Goal: Task Accomplishment & Management: Complete application form

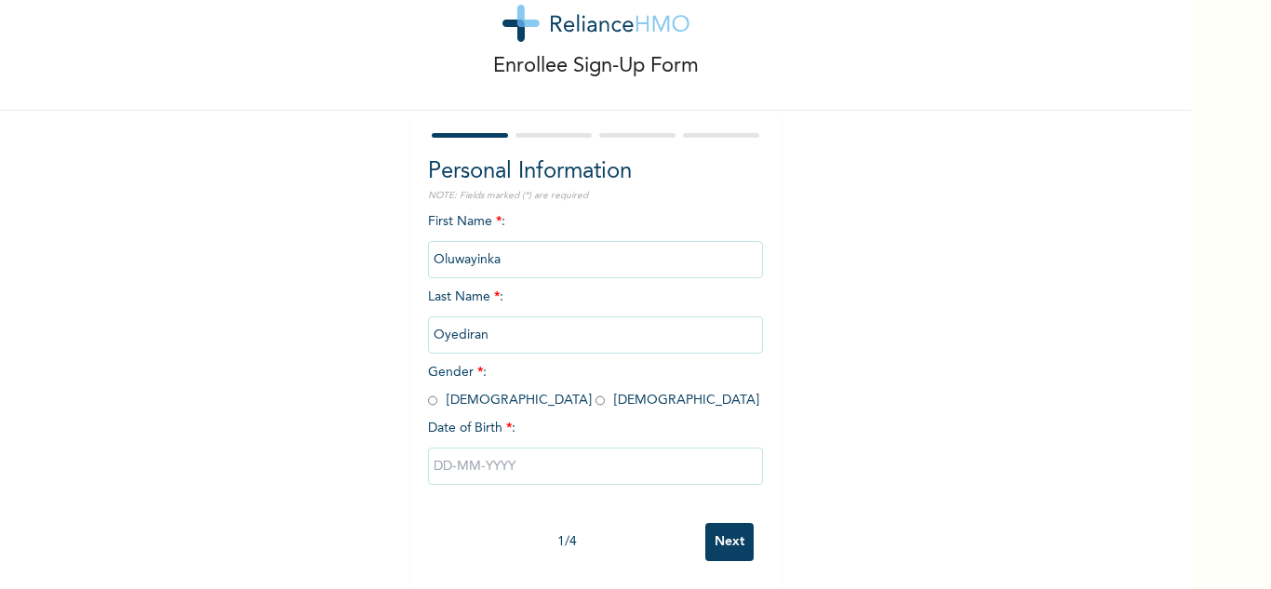
scroll to position [65, 0]
click at [595, 392] on input "radio" at bounding box center [599, 401] width 9 height 18
radio input "true"
click at [453, 461] on input "text" at bounding box center [595, 465] width 335 height 37
select select "9"
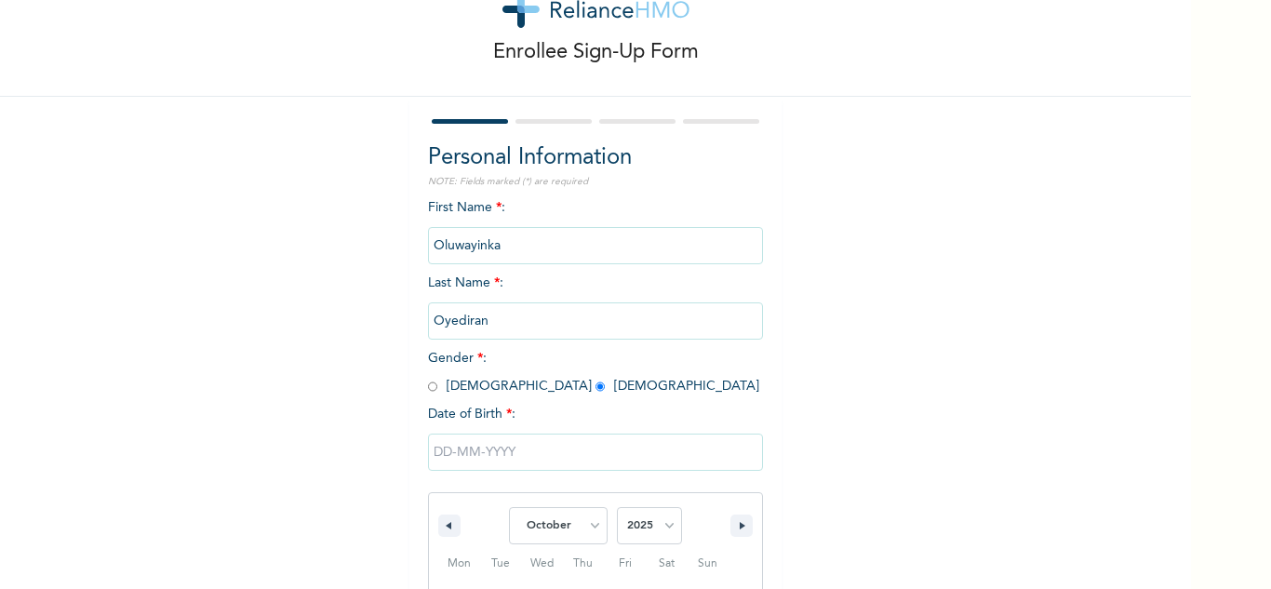
scroll to position [257, 0]
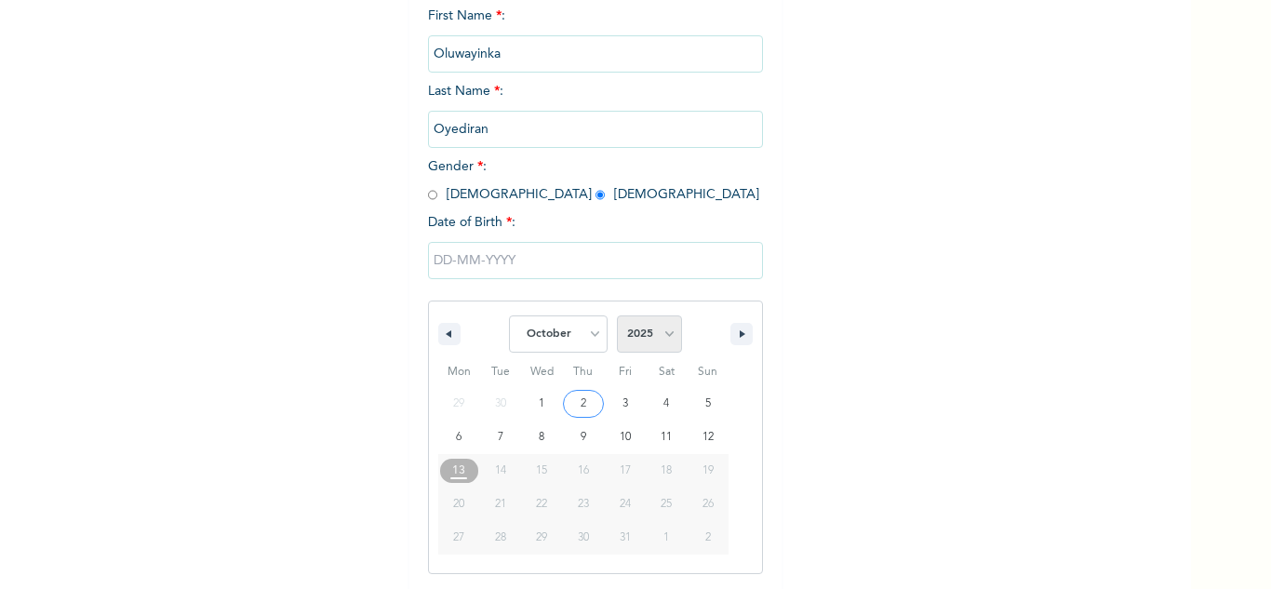
click at [665, 339] on select "2025 2024 2023 2022 2021 2020 2019 2018 2017 2016 2015 2014 2013 2012 2011 2010…" at bounding box center [649, 333] width 65 height 37
click at [648, 255] on input "text" at bounding box center [595, 260] width 335 height 37
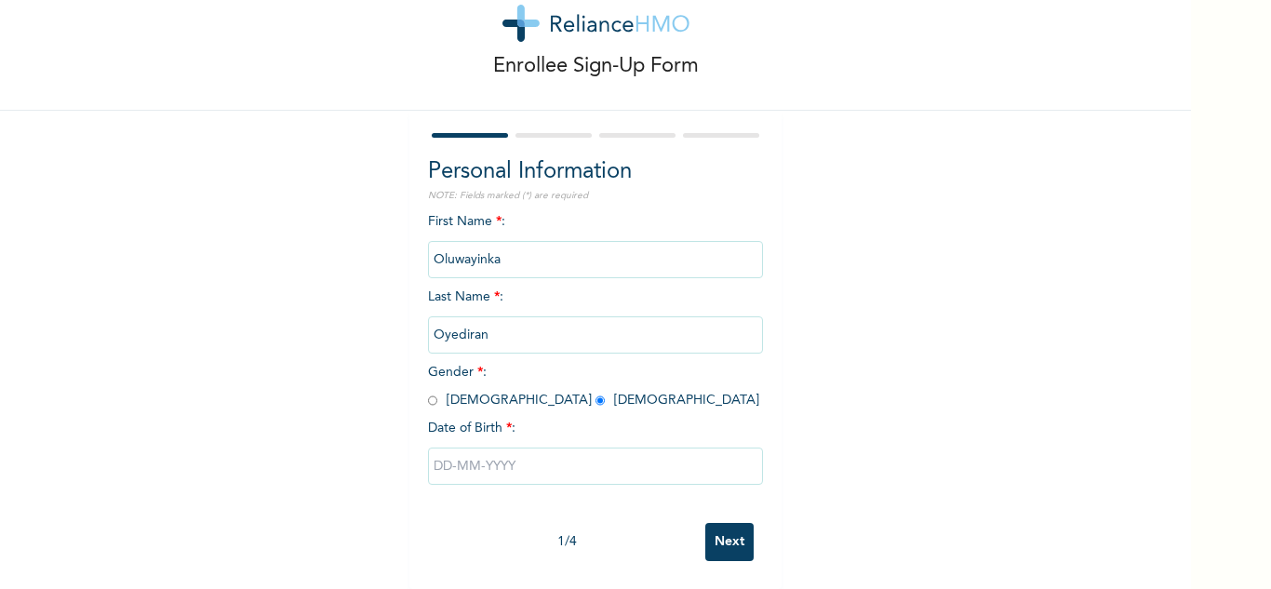
click at [549, 448] on input "text" at bounding box center [595, 465] width 335 height 37
select select "9"
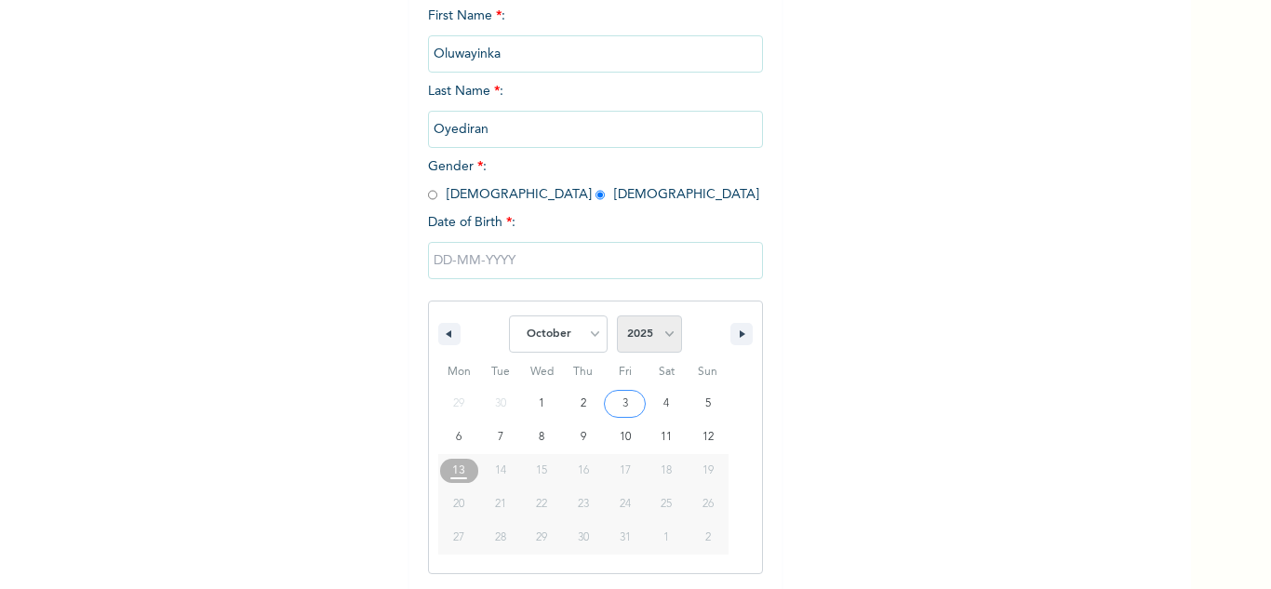
click at [662, 340] on select "2025 2024 2023 2022 2021 2020 2019 2018 2017 2016 2015 2014 2013 2012 2011 2010…" at bounding box center [649, 333] width 65 height 37
select select "1992"
click at [617, 316] on select "2025 2024 2023 2022 2021 2020 2019 2018 2017 2016 2015 2014 2013 2012 2011 2010…" at bounding box center [649, 333] width 65 height 37
click at [588, 339] on select "January February March April May June July August September October November De…" at bounding box center [558, 333] width 99 height 37
select select "11"
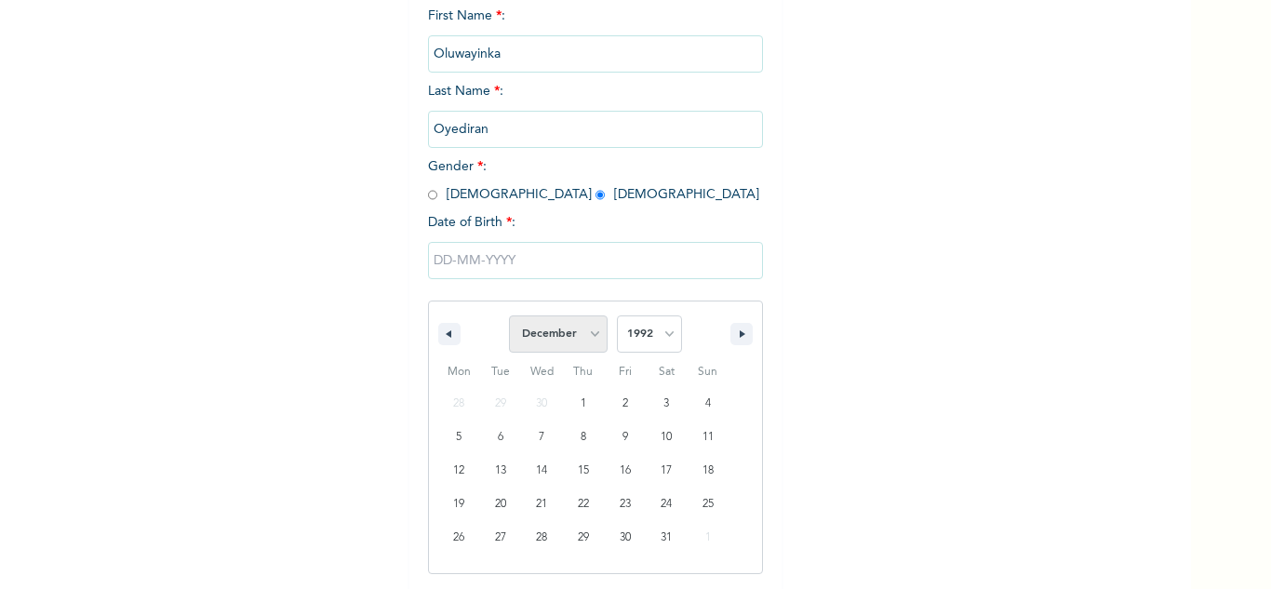
click at [509, 316] on select "January February March April May June July August September October November De…" at bounding box center [558, 333] width 99 height 37
type input "[DATE]"
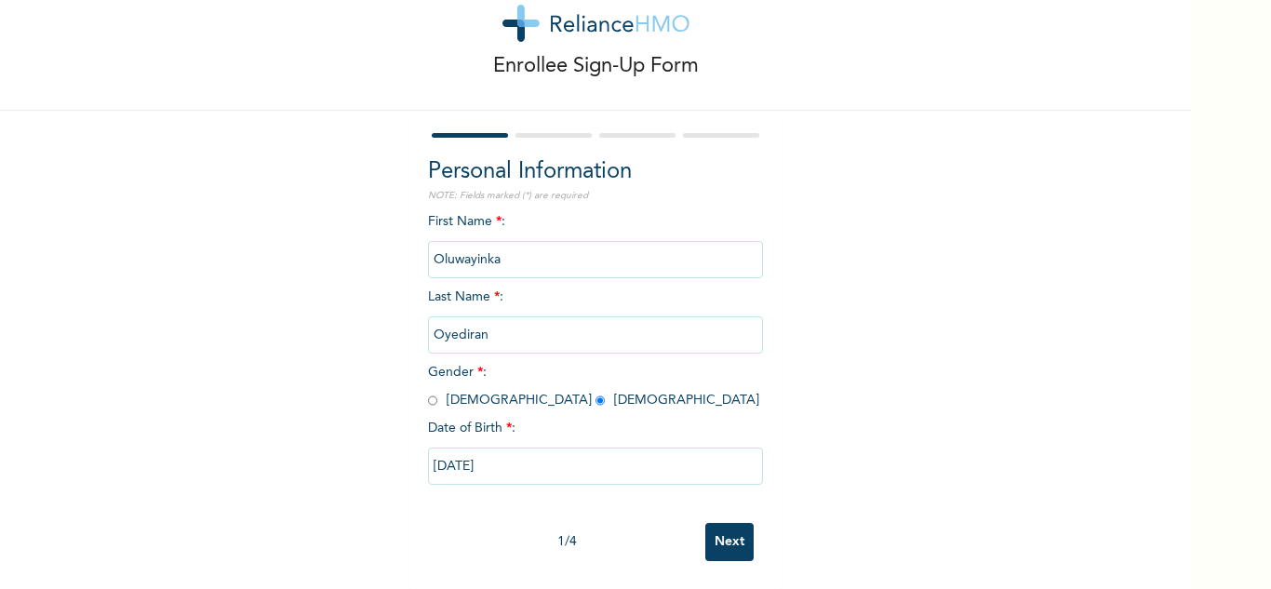
click at [723, 529] on input "Next" at bounding box center [729, 542] width 48 height 38
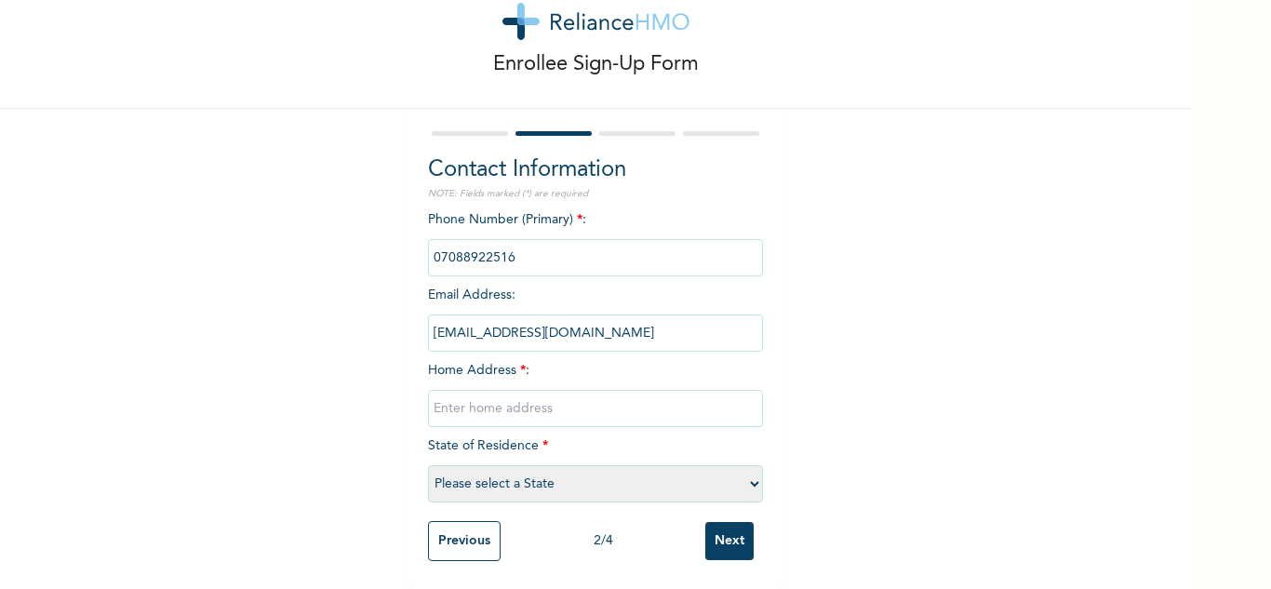
click at [509, 247] on input "phone" at bounding box center [595, 257] width 335 height 37
click at [513, 243] on input "phone" at bounding box center [595, 257] width 335 height 37
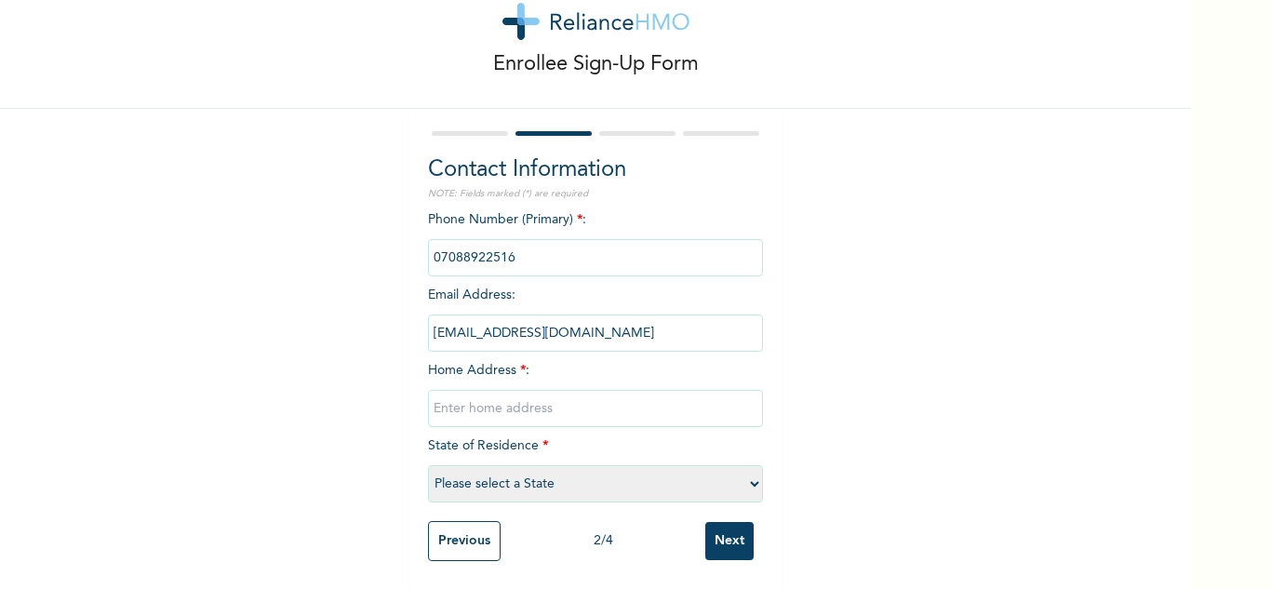
click at [513, 243] on input "phone" at bounding box center [595, 257] width 335 height 37
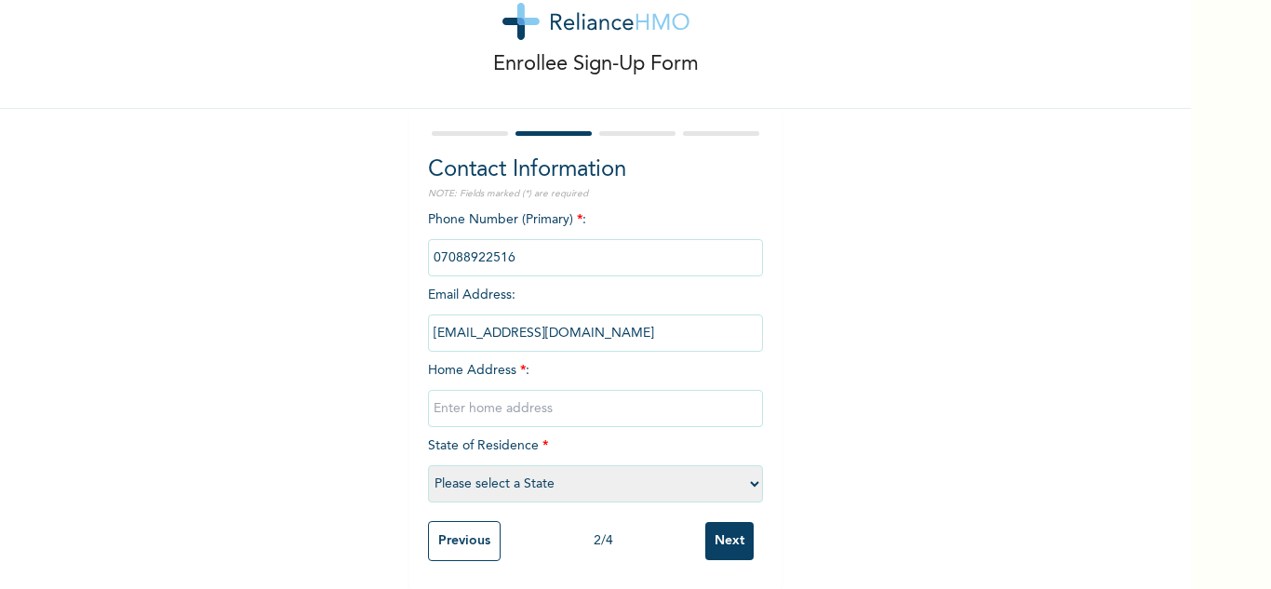
click at [513, 243] on input "phone" at bounding box center [595, 257] width 335 height 37
click at [602, 400] on input "text" at bounding box center [595, 408] width 335 height 37
click at [508, 239] on input "phone" at bounding box center [595, 257] width 335 height 37
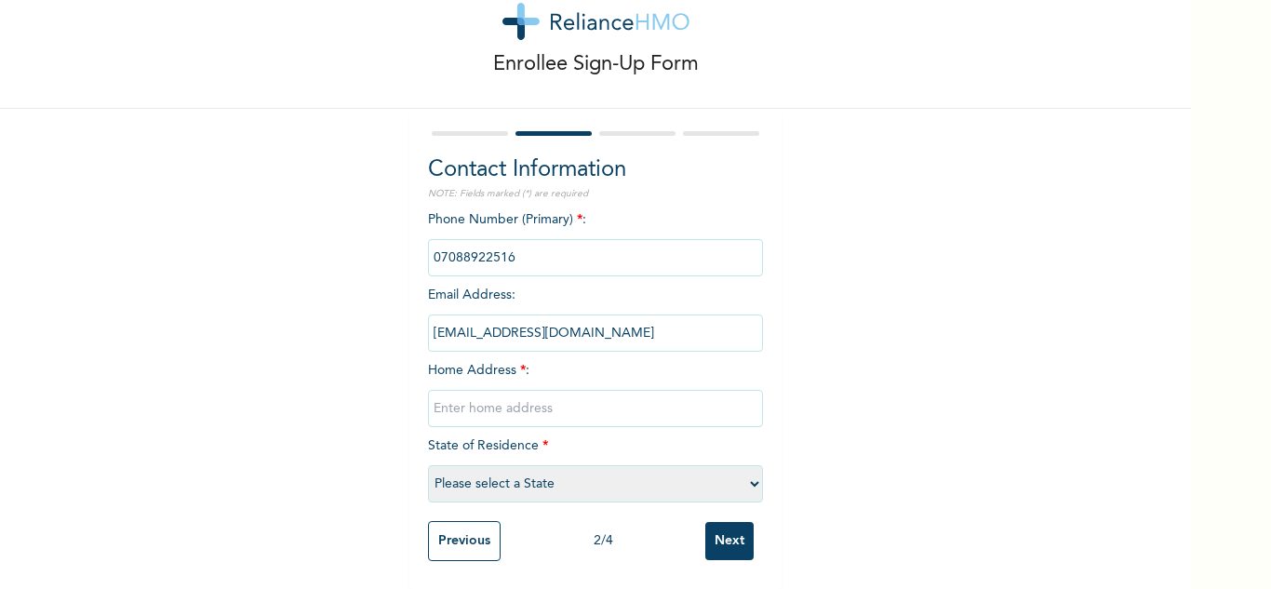
click at [508, 239] on input "phone" at bounding box center [595, 257] width 335 height 37
click at [493, 398] on input "text" at bounding box center [595, 408] width 335 height 37
type input "[STREET_ADDRESS]"
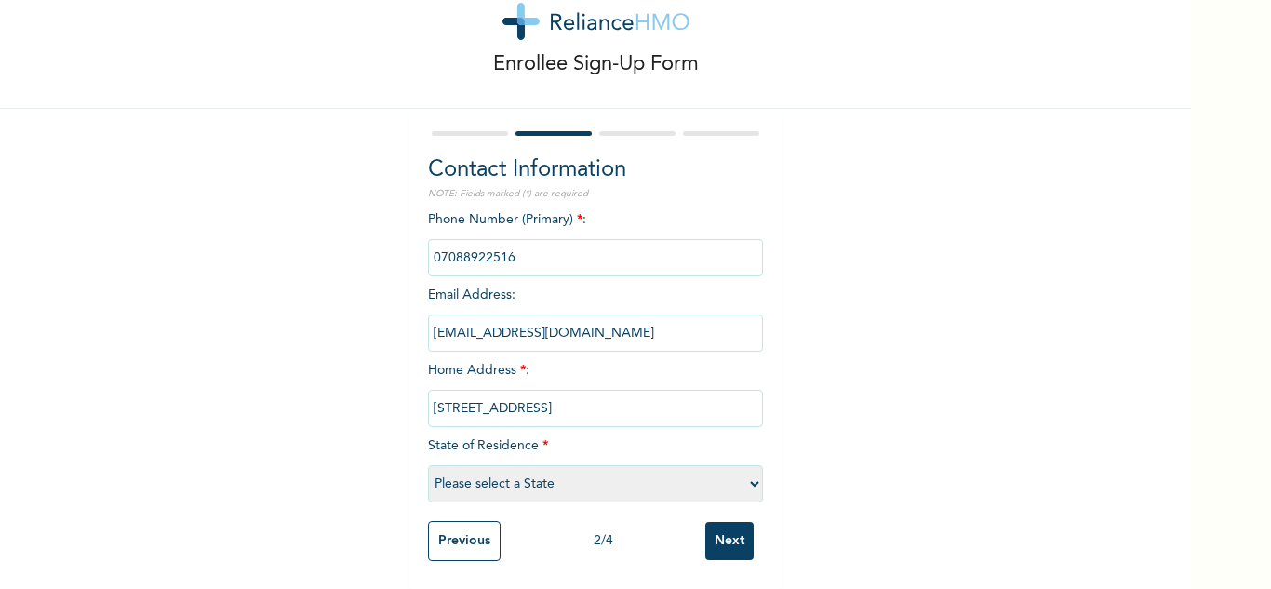
scroll to position [0, 0]
click at [564, 471] on select "Please select a State [PERSON_NAME] (FCT) [PERSON_NAME] Ibom [GEOGRAPHIC_DATA] …" at bounding box center [595, 483] width 335 height 37
select select "25"
click at [428, 465] on select "Please select a State [PERSON_NAME] (FCT) [PERSON_NAME] Ibom [GEOGRAPHIC_DATA] …" at bounding box center [595, 483] width 335 height 37
click at [721, 528] on input "Next" at bounding box center [729, 541] width 48 height 38
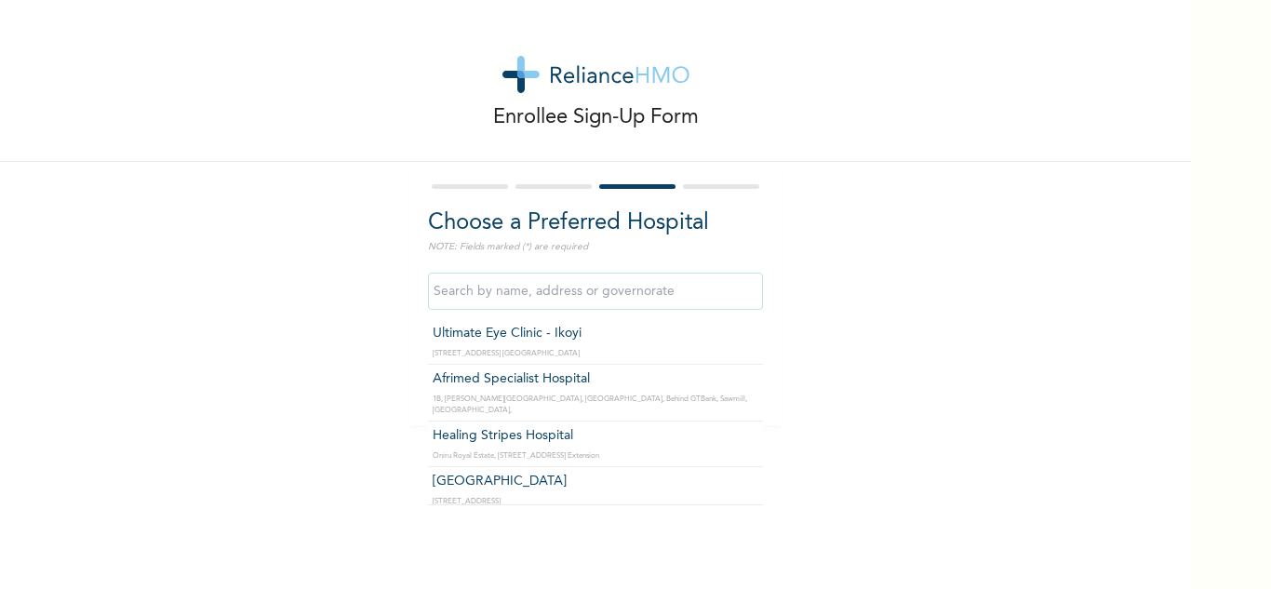
click at [518, 294] on input "text" at bounding box center [595, 291] width 335 height 37
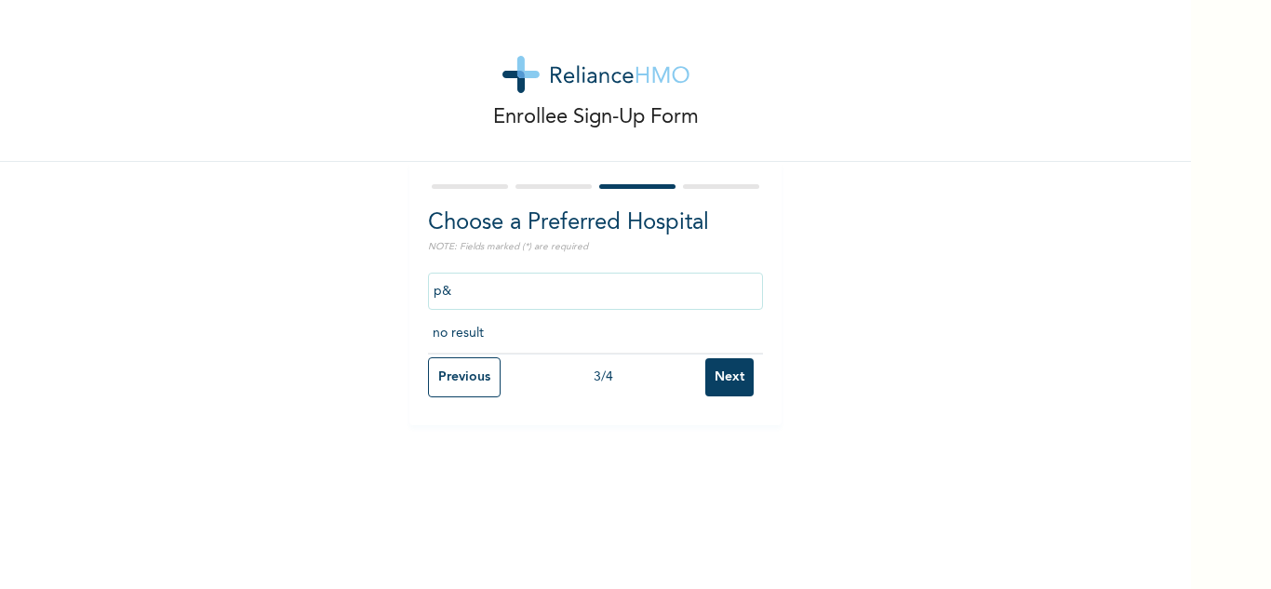
type input "p"
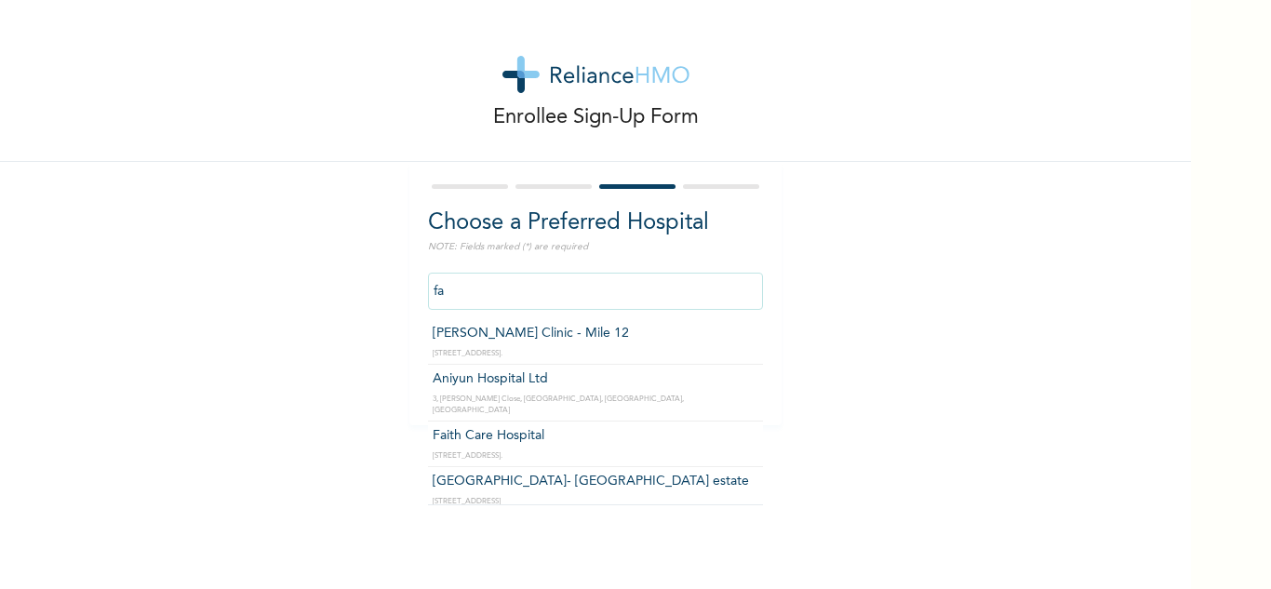
type input "f"
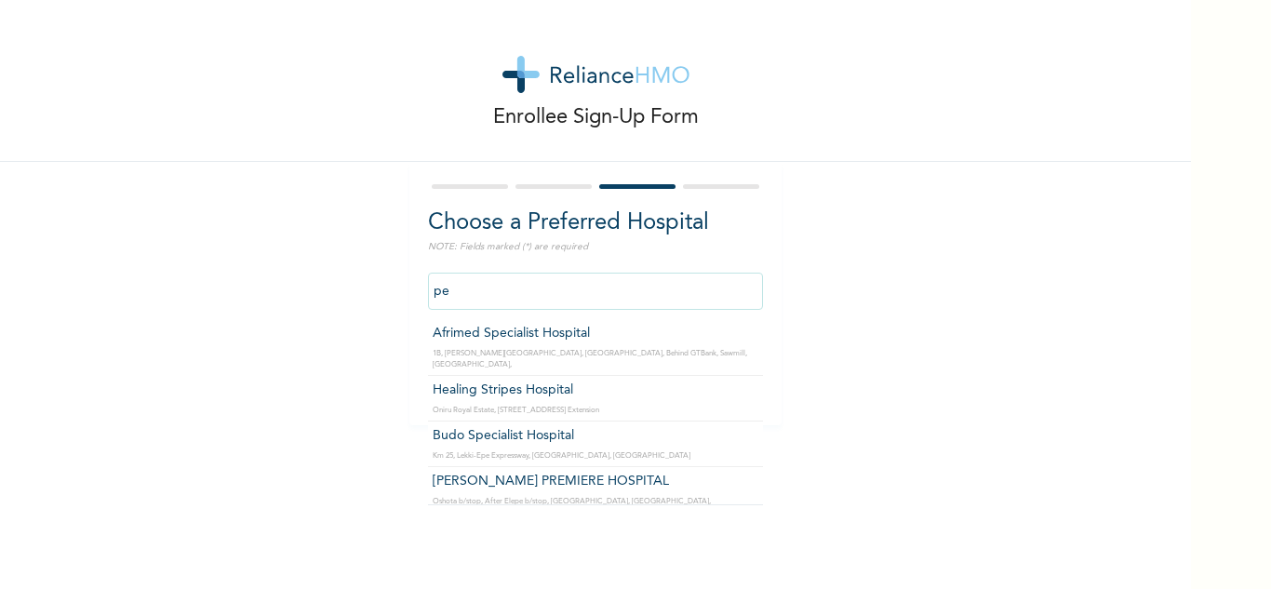
type input "p"
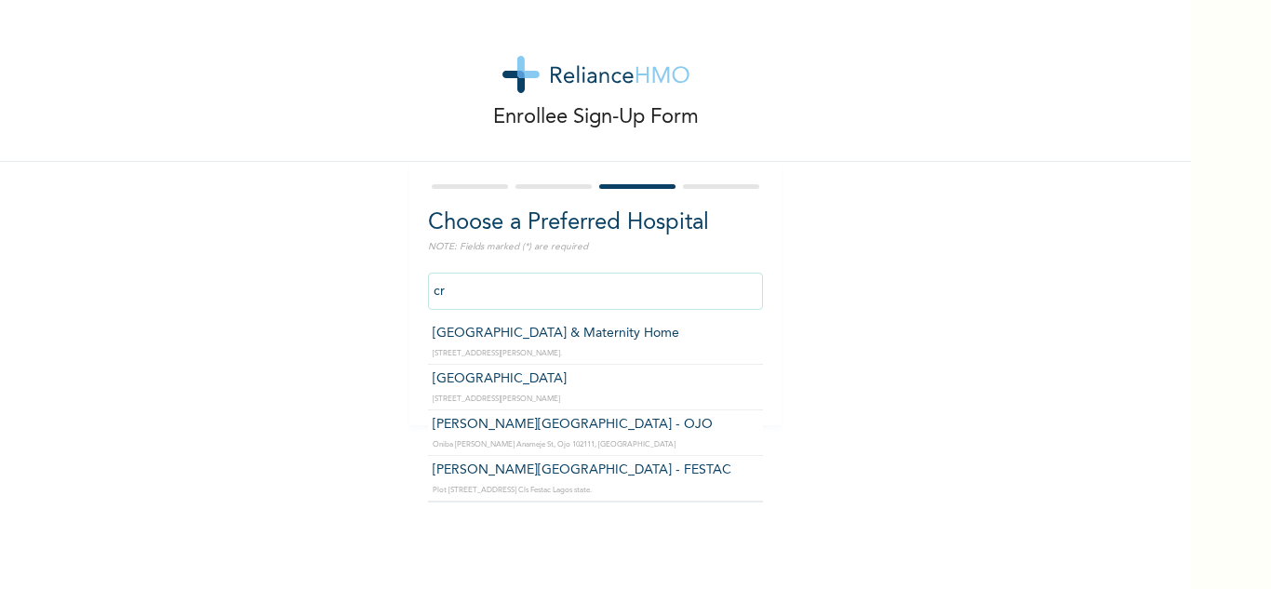
type input "c"
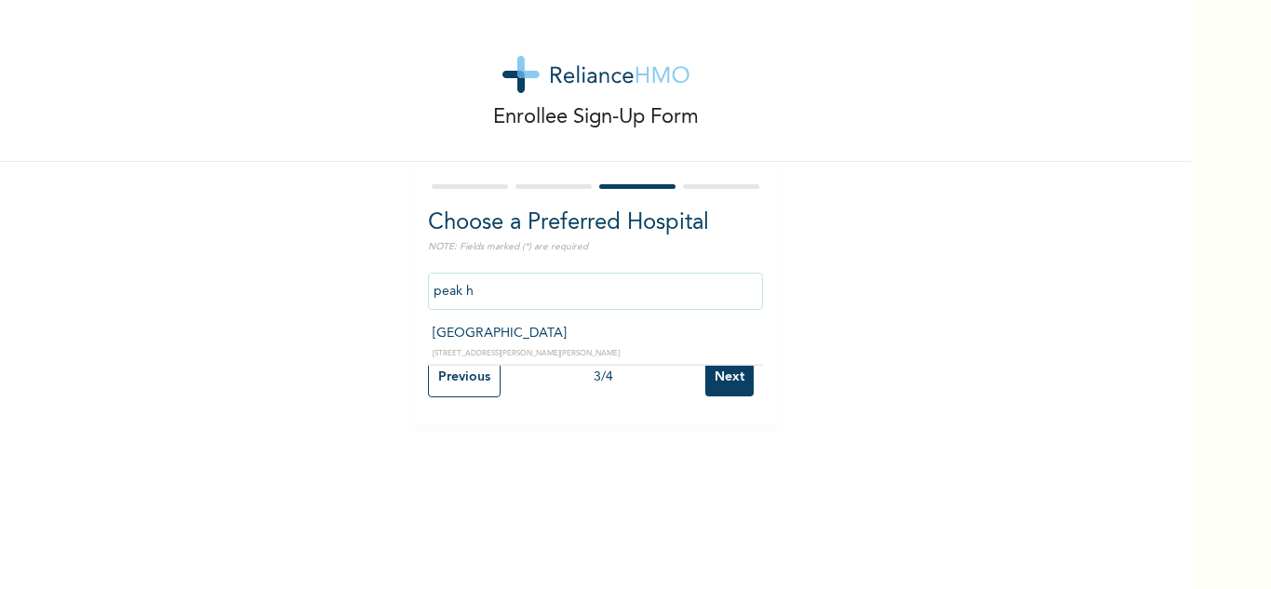
type input "[GEOGRAPHIC_DATA]"
click at [719, 366] on input "Next" at bounding box center [729, 377] width 48 height 38
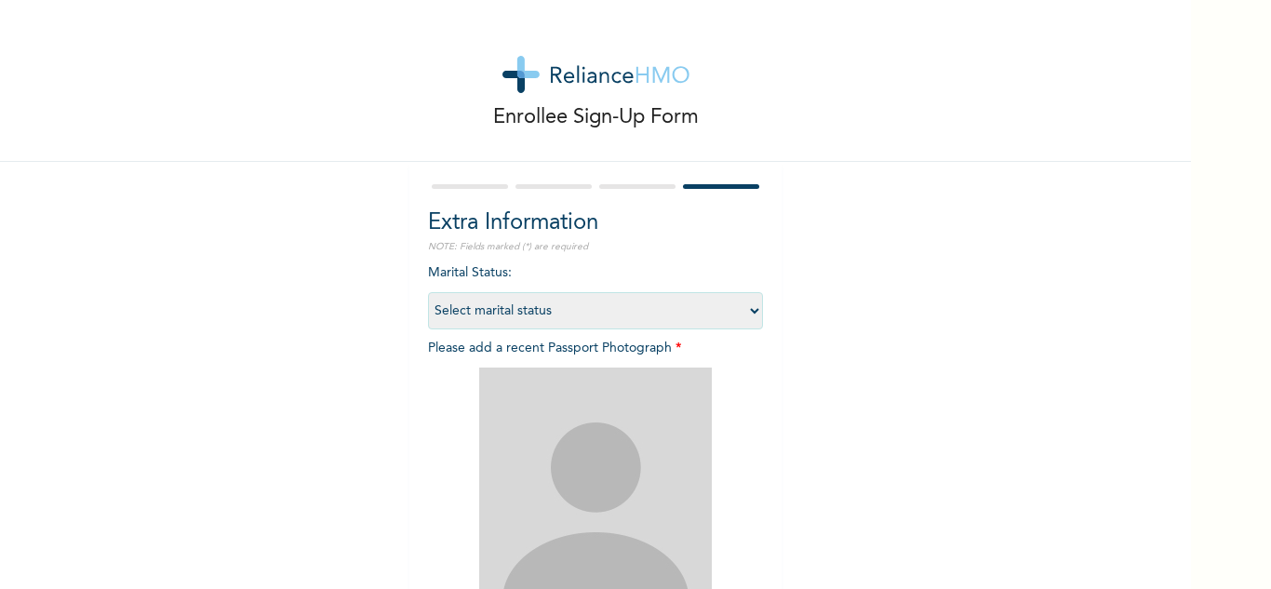
click at [720, 314] on select "Select marital status [DEMOGRAPHIC_DATA] Married [DEMOGRAPHIC_DATA] Widow/[DEMO…" at bounding box center [595, 310] width 335 height 37
select select "2"
click at [428, 292] on select "Select marital status [DEMOGRAPHIC_DATA] Married [DEMOGRAPHIC_DATA] Widow/[DEMO…" at bounding box center [595, 310] width 335 height 37
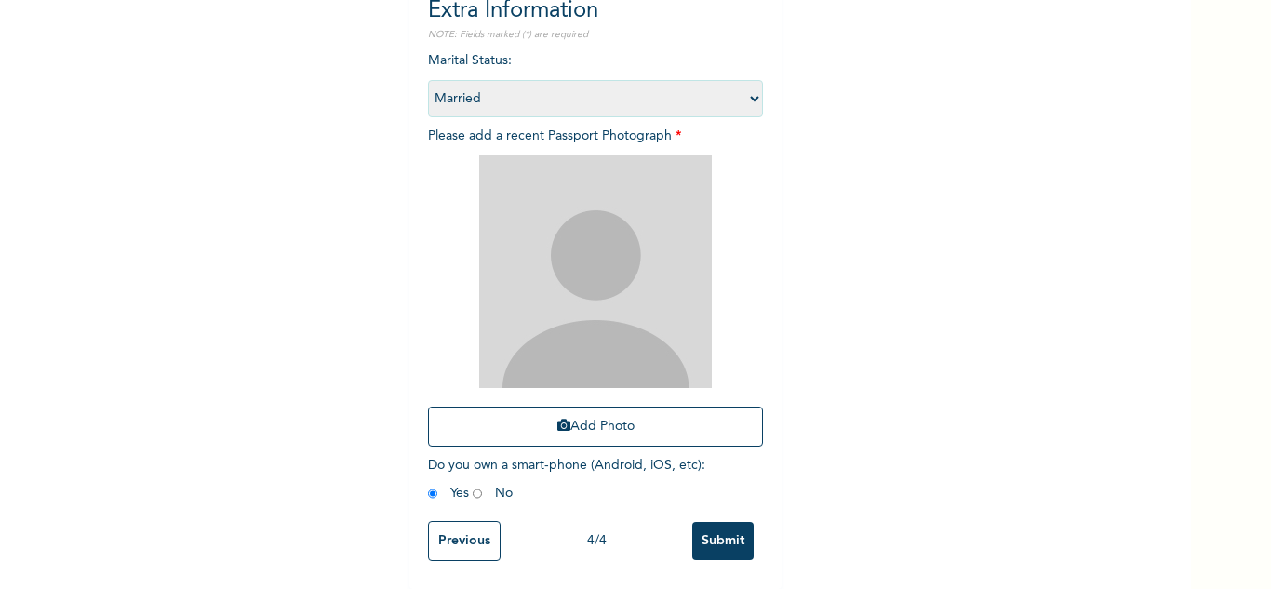
scroll to position [226, 0]
click at [610, 413] on button "Add Photo" at bounding box center [595, 427] width 335 height 40
click at [608, 413] on button "Add Photo" at bounding box center [595, 427] width 335 height 40
click at [639, 417] on button "Add Photo" at bounding box center [595, 427] width 335 height 40
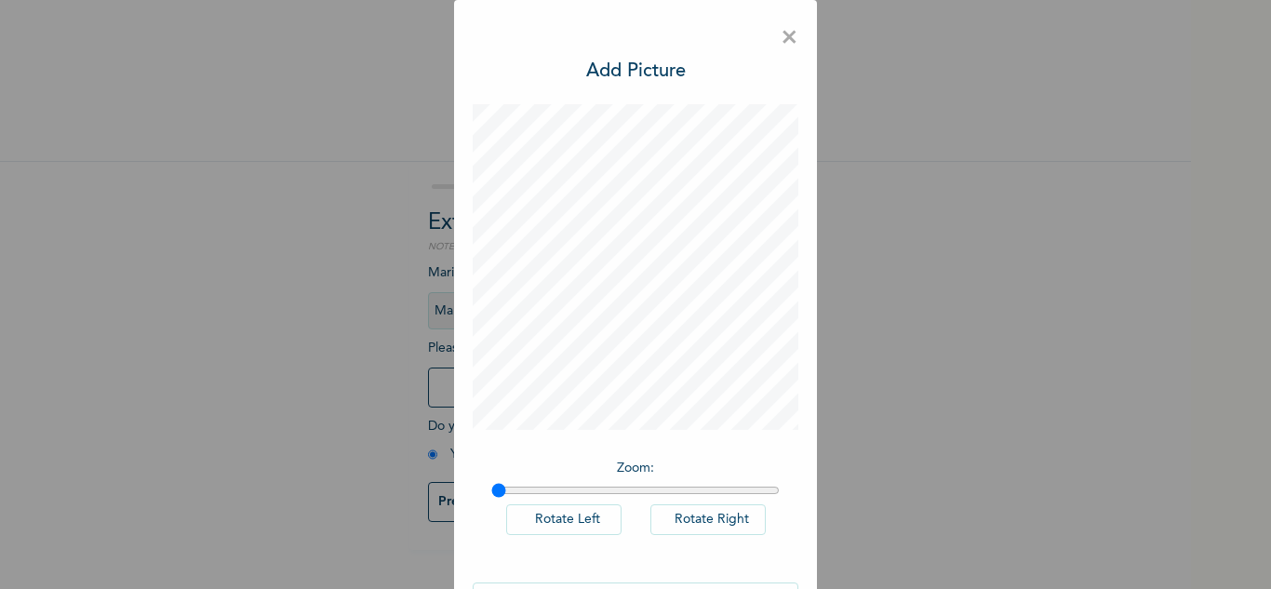
scroll to position [0, 0]
click at [782, 28] on span "×" at bounding box center [790, 38] width 18 height 39
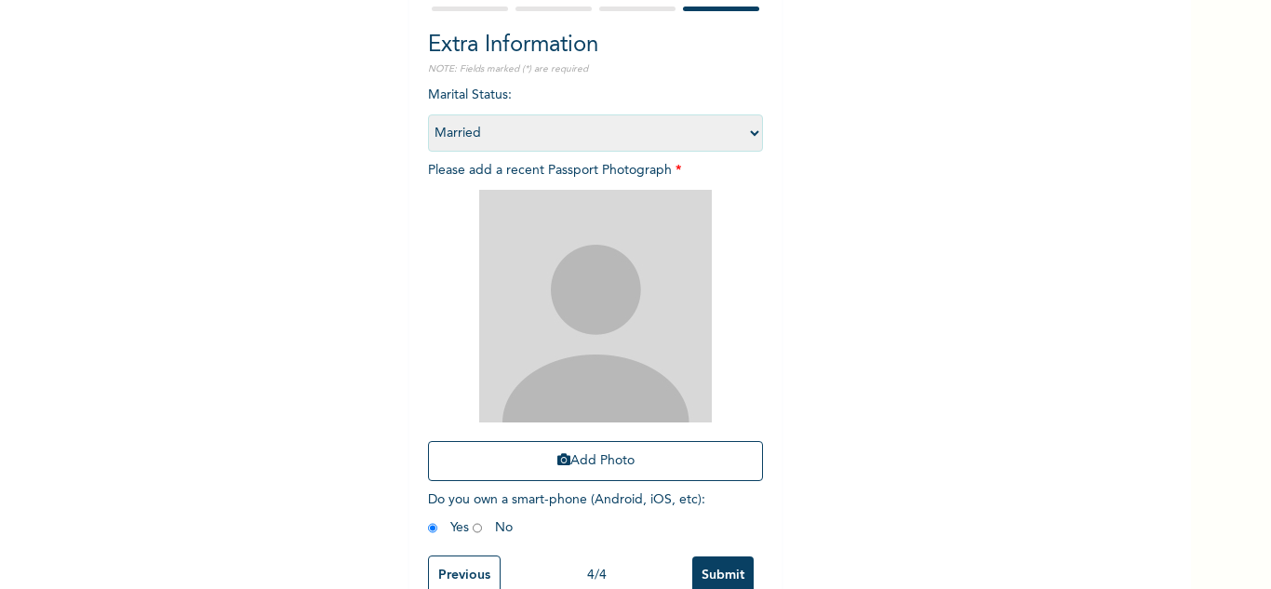
scroll to position [195, 0]
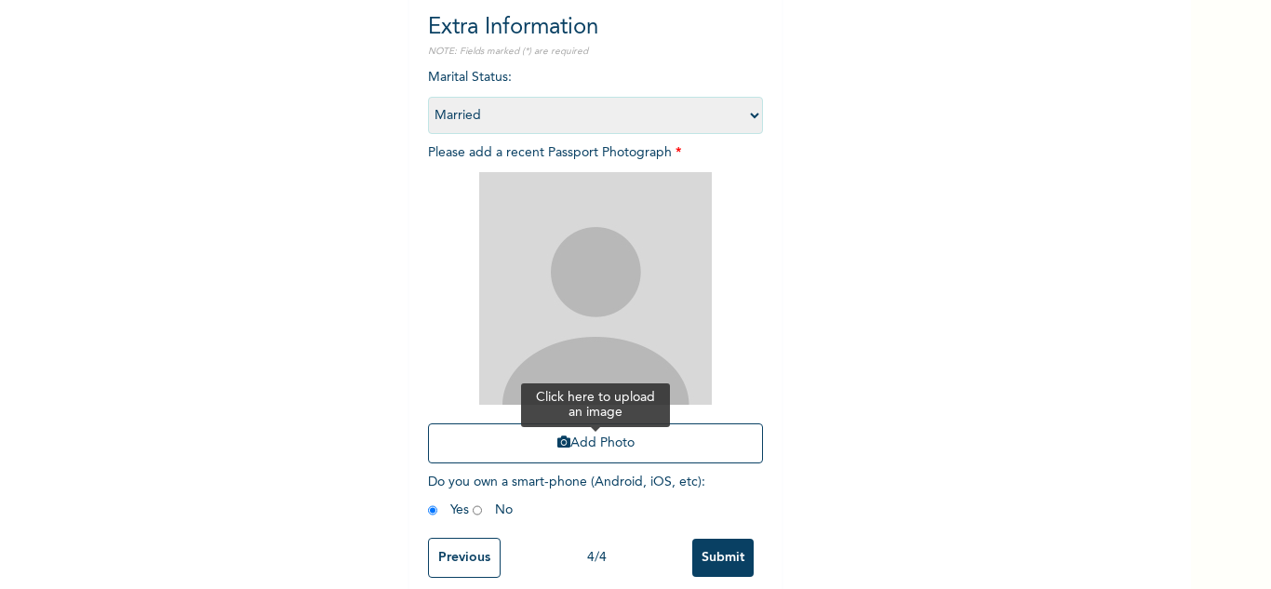
click at [600, 431] on button "Add Photo" at bounding box center [595, 443] width 335 height 40
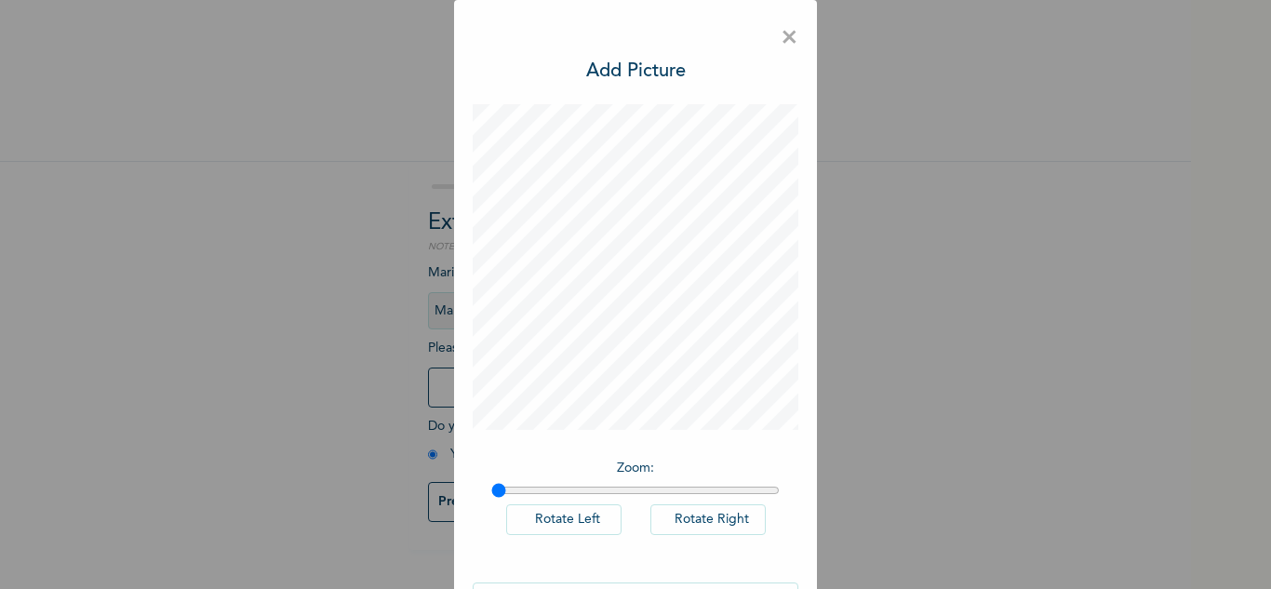
drag, startPoint x: 493, startPoint y: 494, endPoint x: 476, endPoint y: 496, distance: 16.8
click at [491, 496] on input "range" at bounding box center [635, 490] width 288 height 15
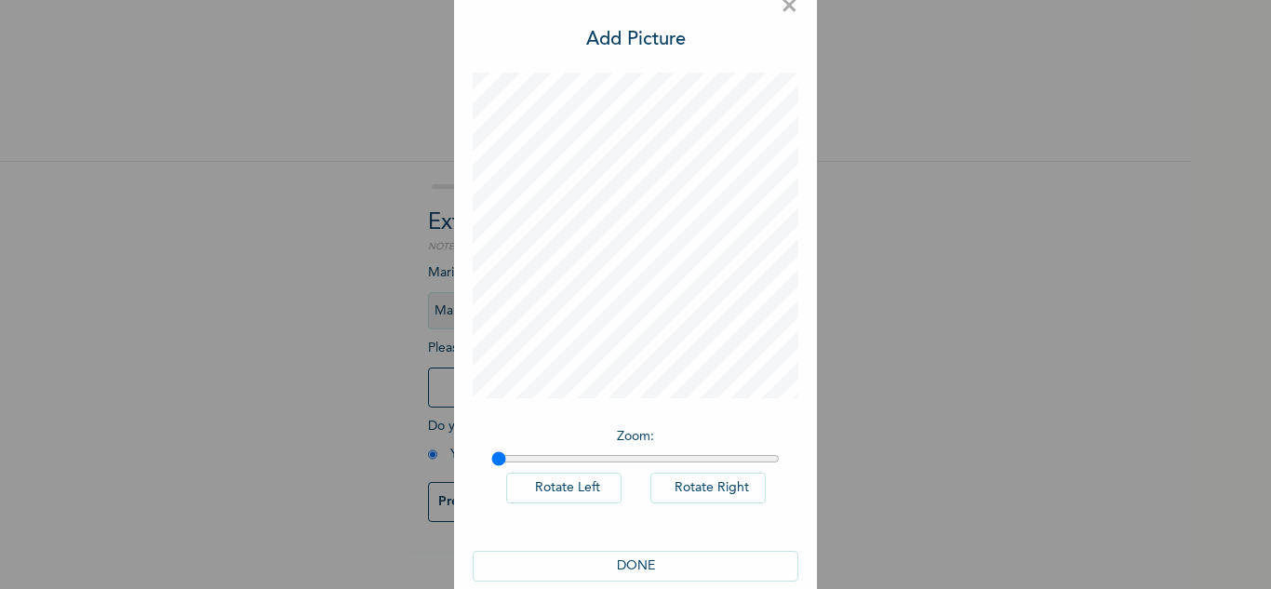
scroll to position [60, 0]
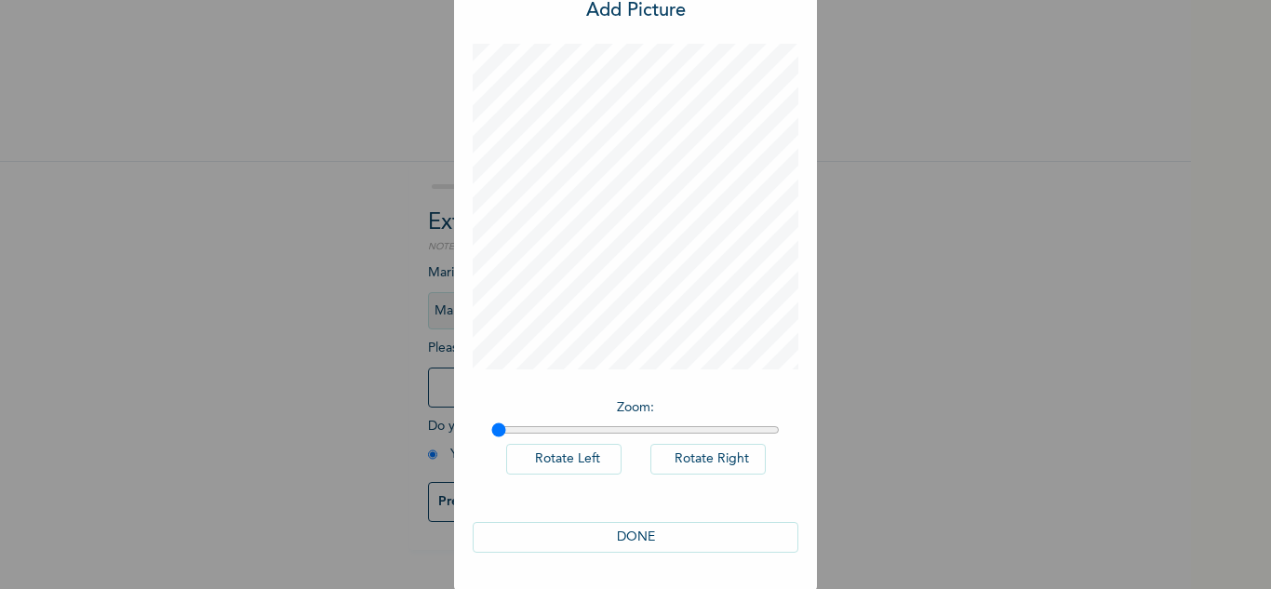
click at [695, 543] on button "DONE" at bounding box center [636, 537] width 326 height 31
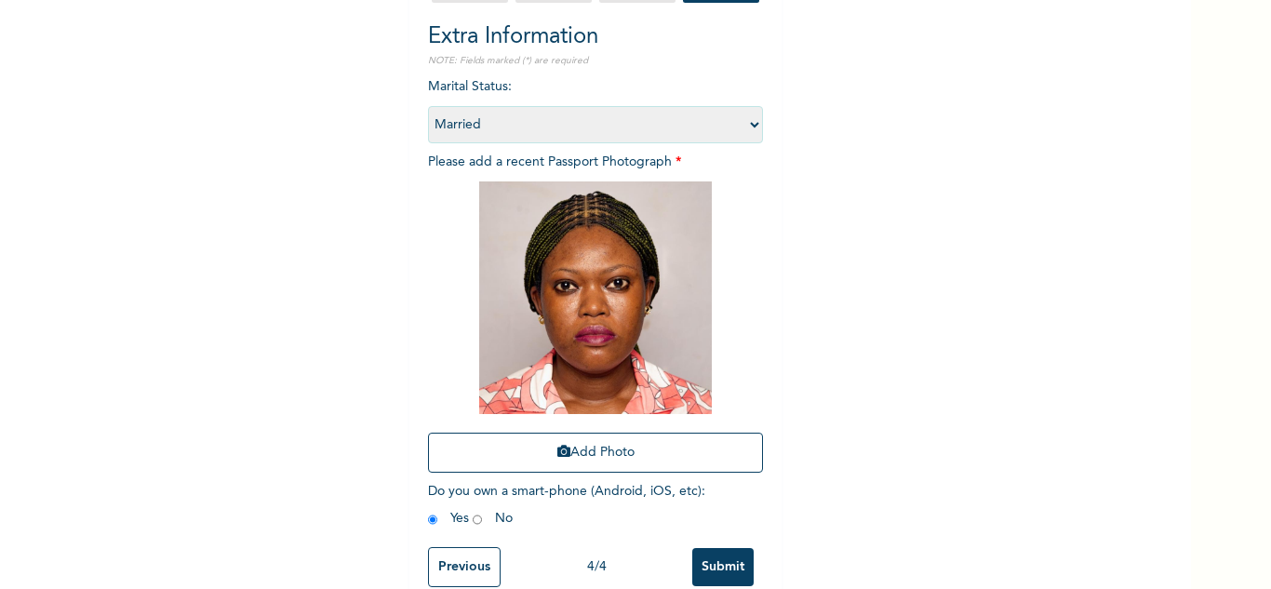
scroll to position [226, 0]
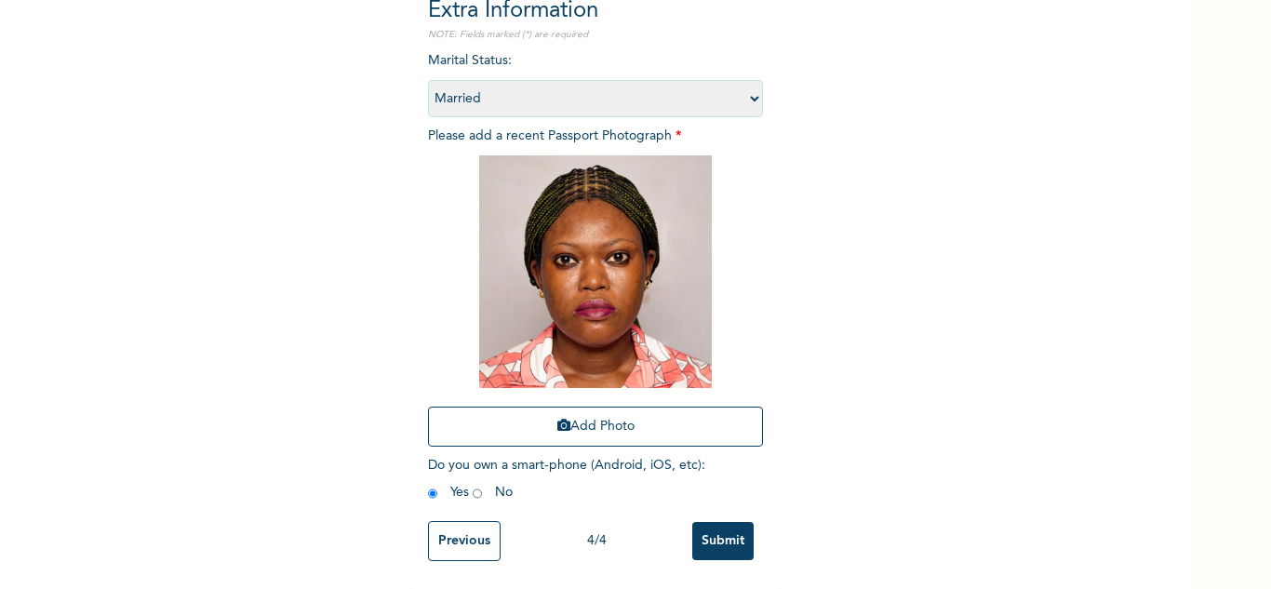
click at [722, 523] on input "Submit" at bounding box center [722, 541] width 61 height 38
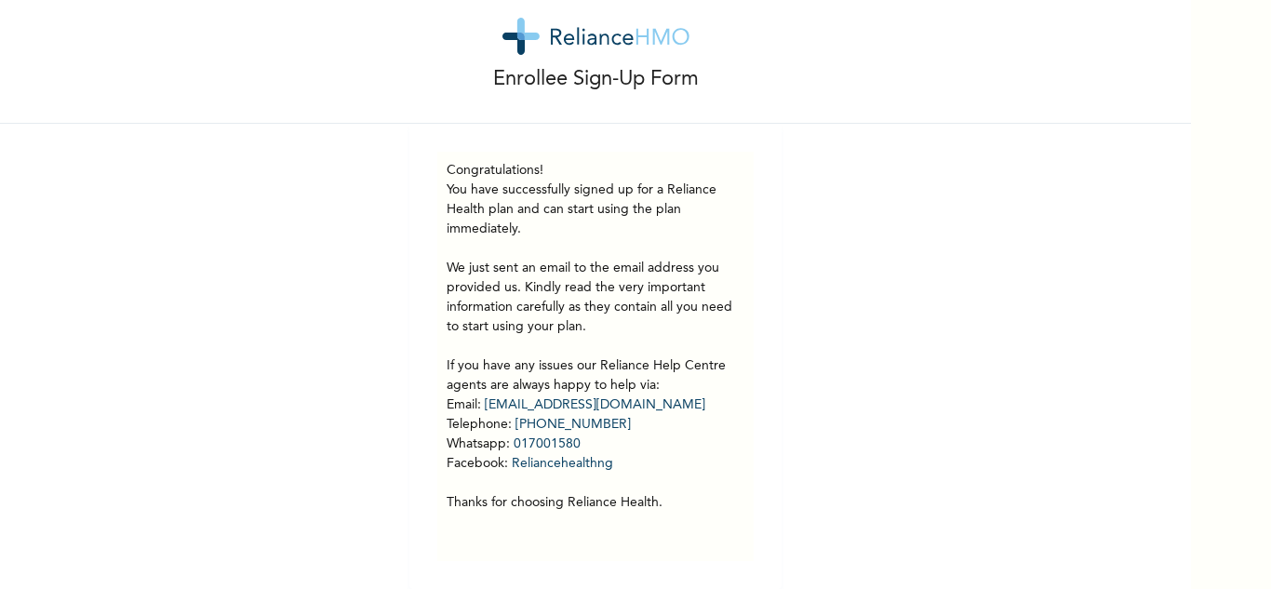
scroll to position [52, 0]
